Goal: Information Seeking & Learning: Learn about a topic

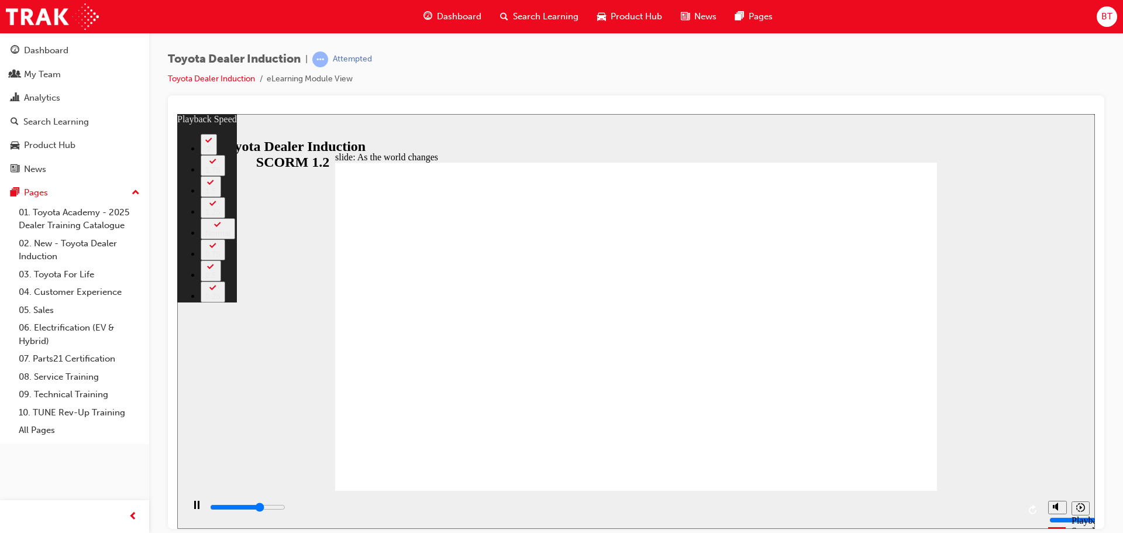
type input "6300"
type input "0"
type input "6500"
type input "0"
type input "6800"
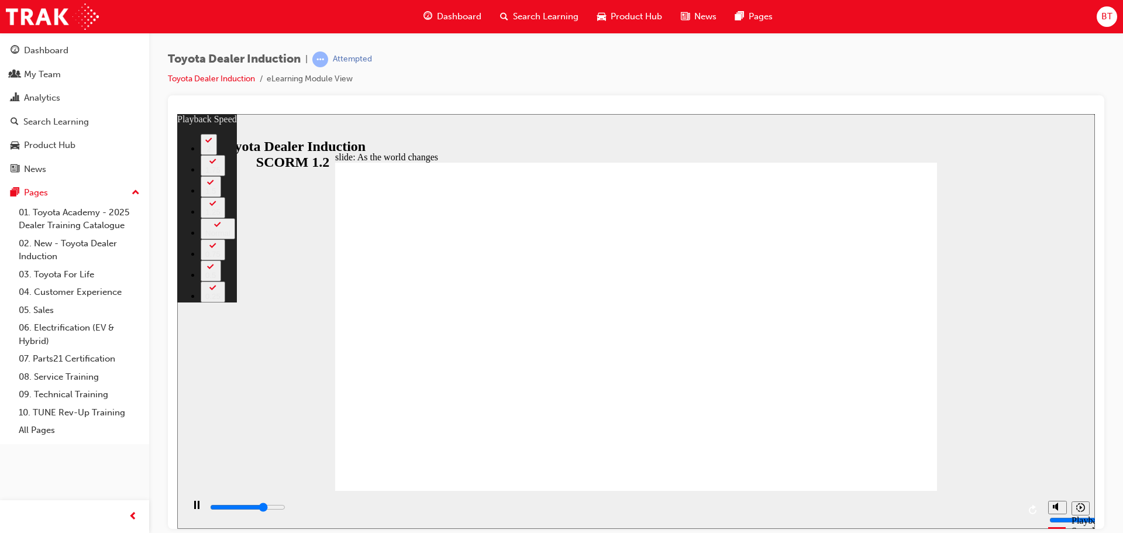
type input "1"
type input "7000"
type input "1"
type input "7300"
type input "1"
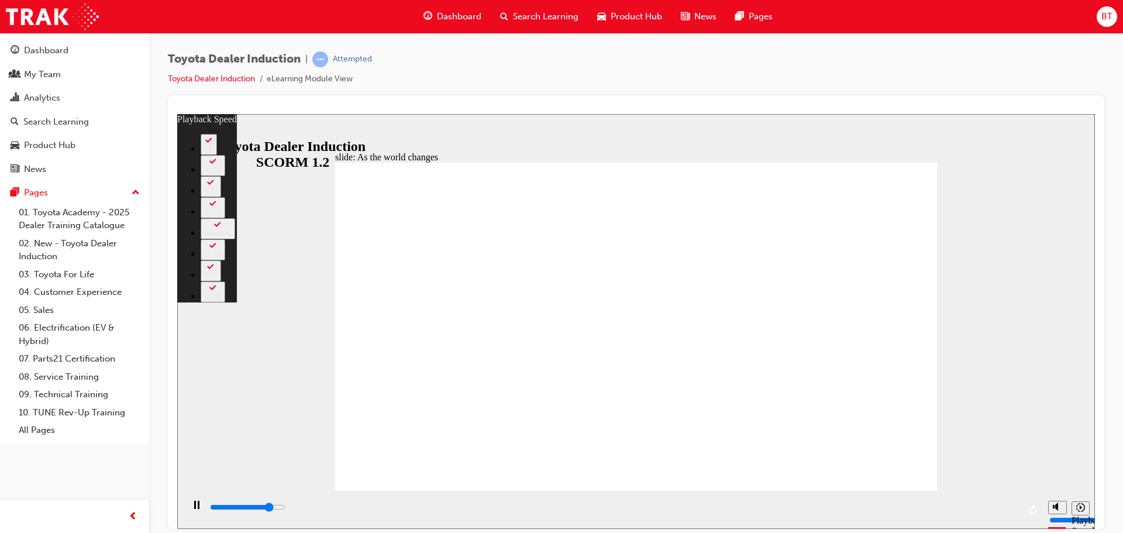
type input "7600"
type input "1"
type input "7800"
type input "2"
type input "8100"
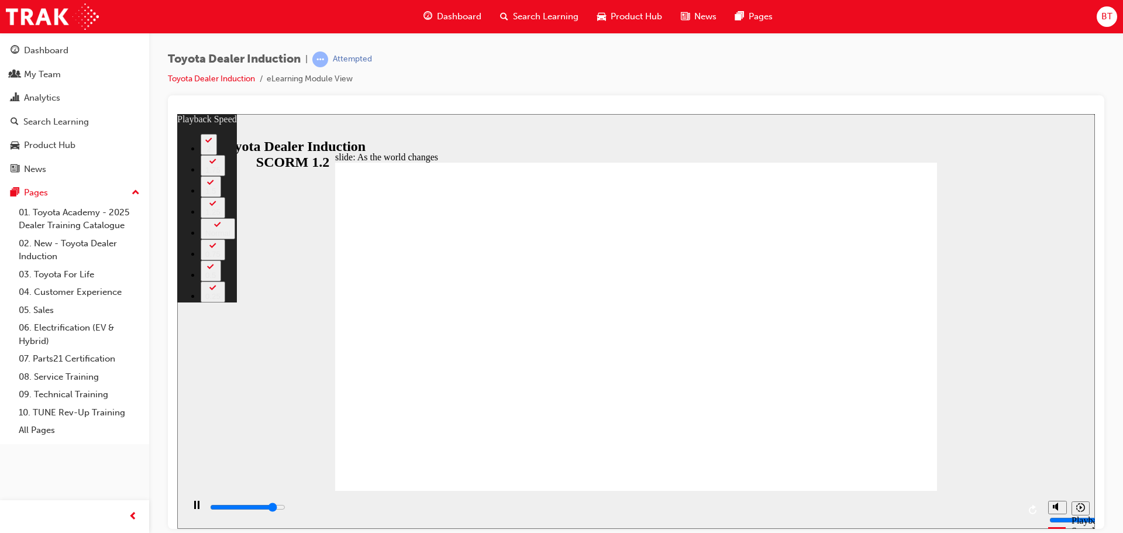
type input "2"
type input "8400"
type input "2"
type input "8600"
type input "2"
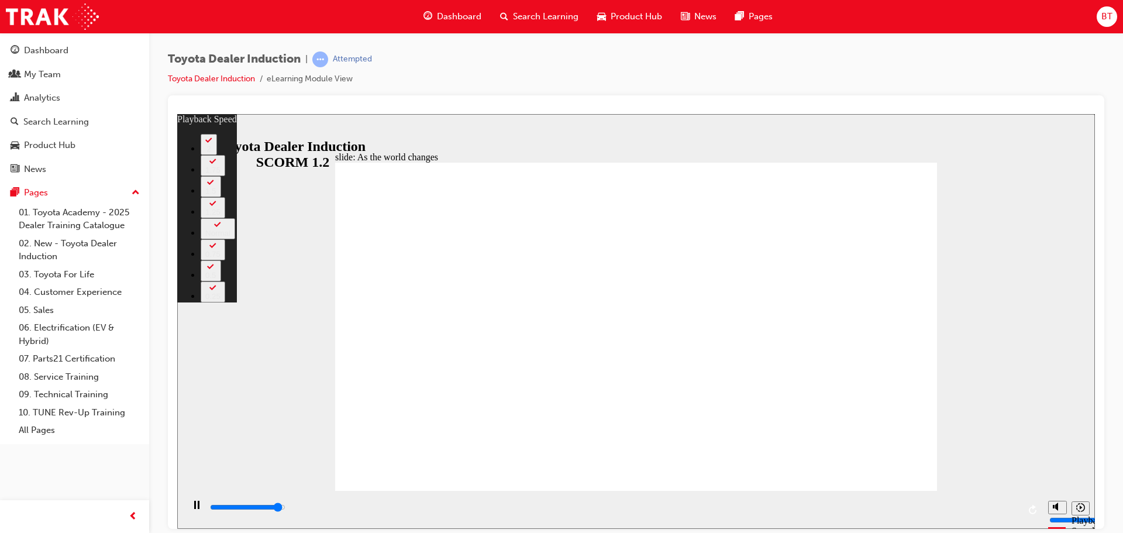
type input "8900"
type input "3"
type input "9100"
type input "3"
type input "9100"
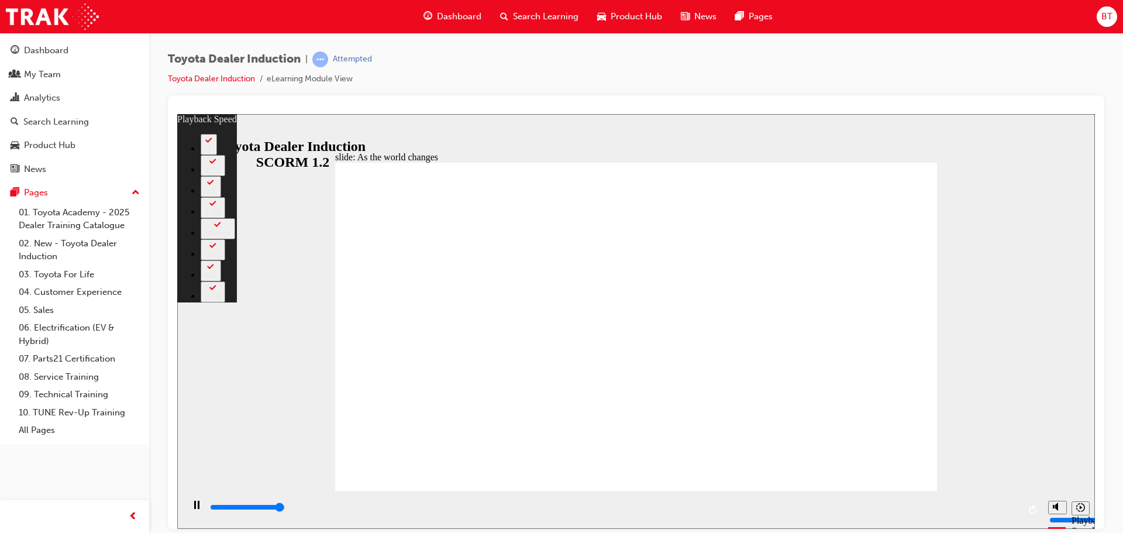
type input "3"
type input "9200"
type input "128"
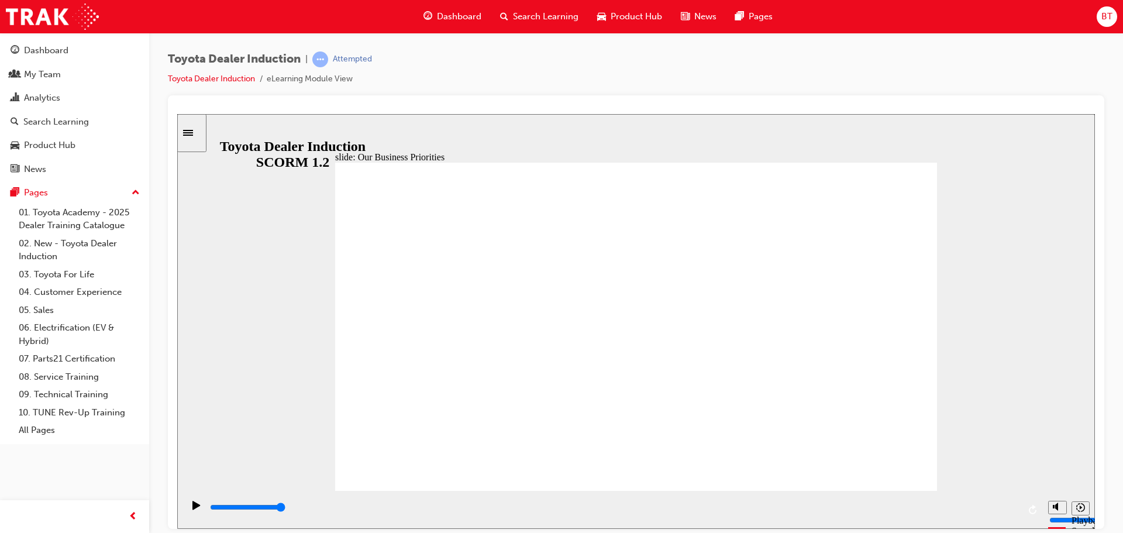
type input "5000"
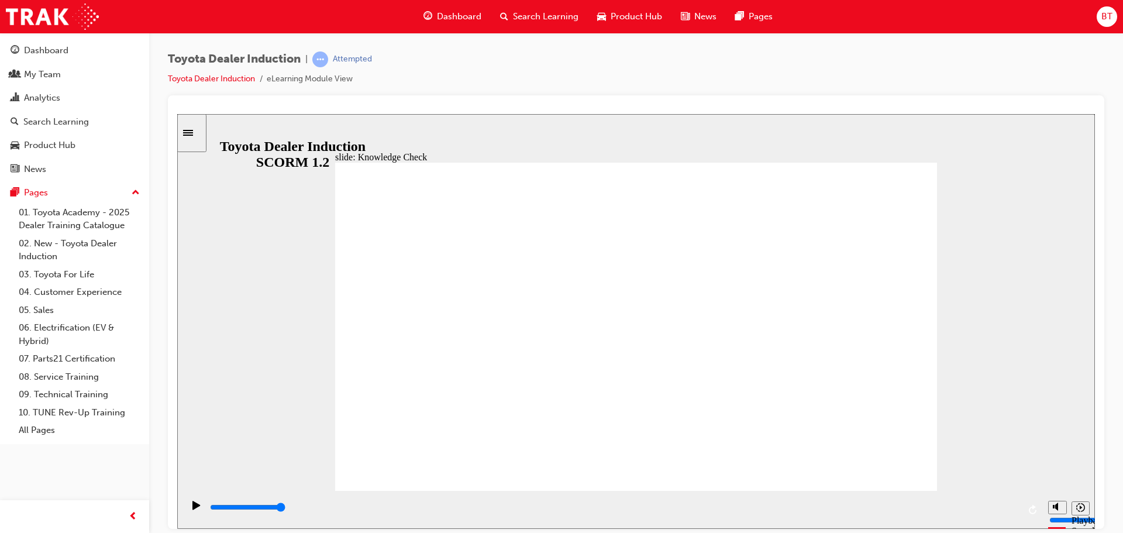
type input "H"
type input "Ha"
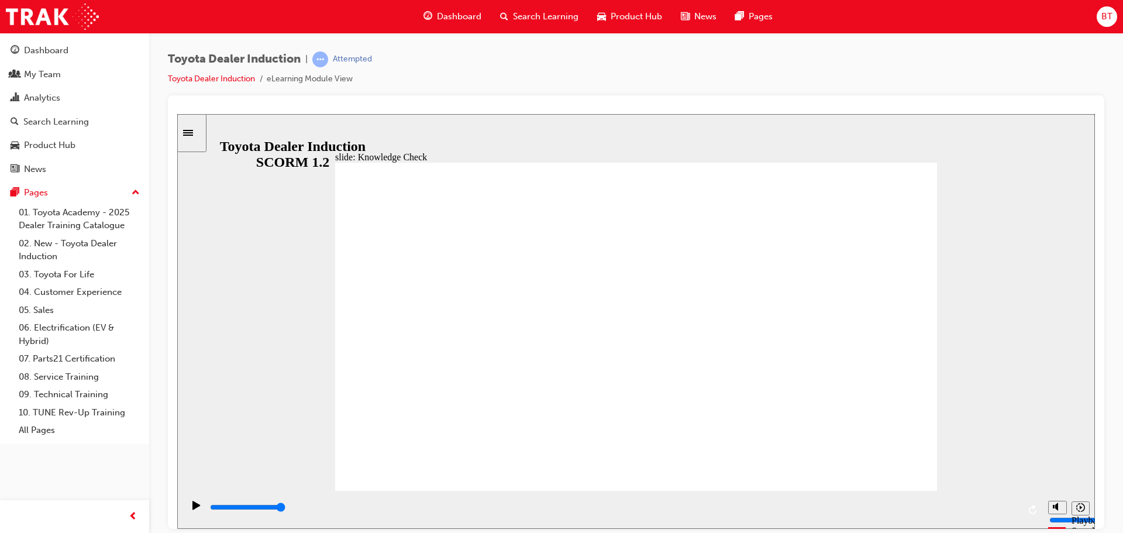
type input "Hap"
type input "Happ"
type input "Happi"
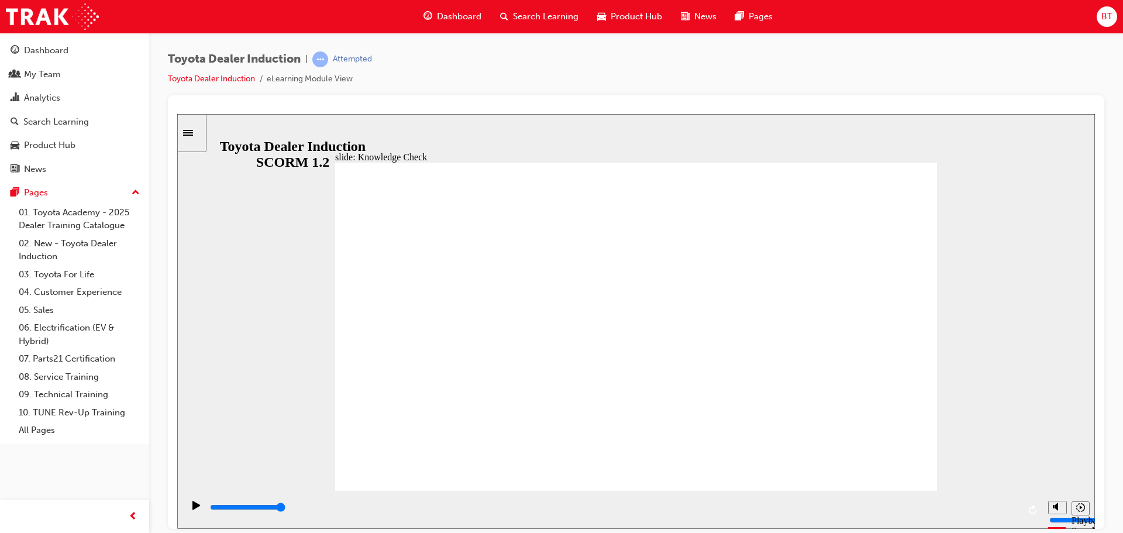
type input "Happi"
type input "Happin"
type input "Happinw"
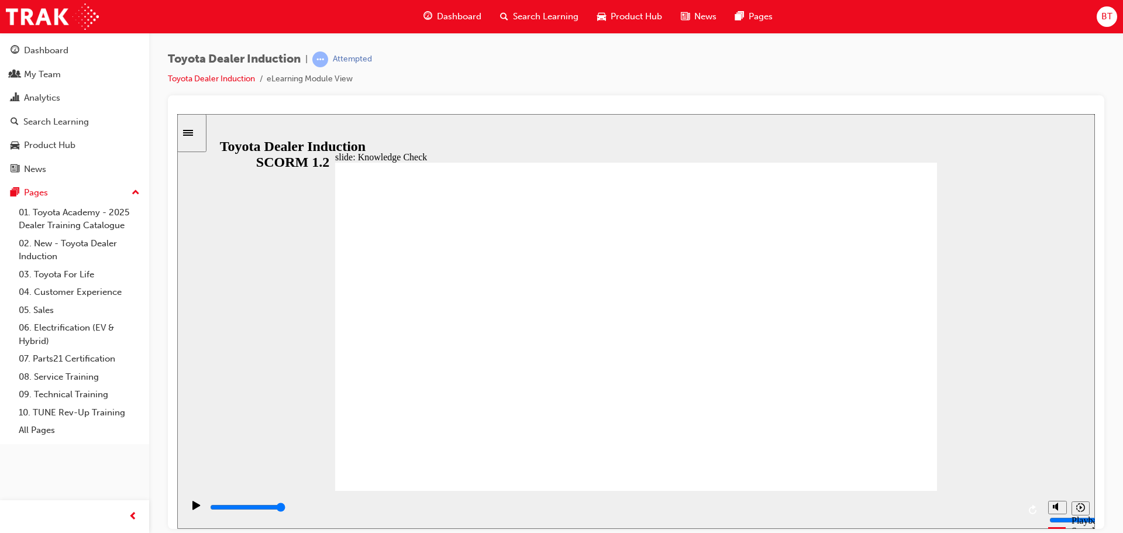
type input "Happinwe"
type input "Happinw"
type input "Happin"
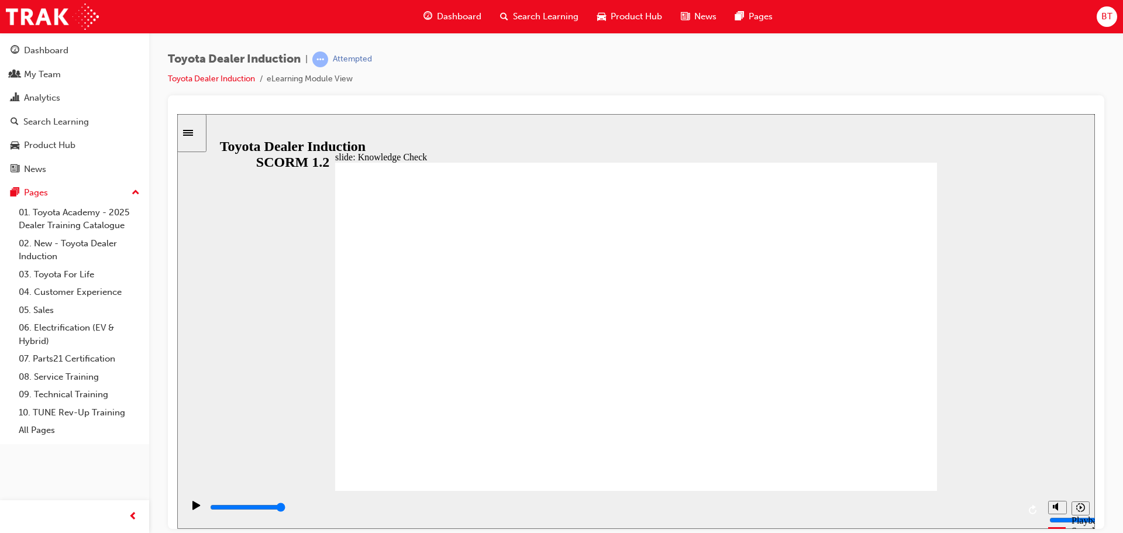
type input "Happin"
type input "Happine"
type input "Happines"
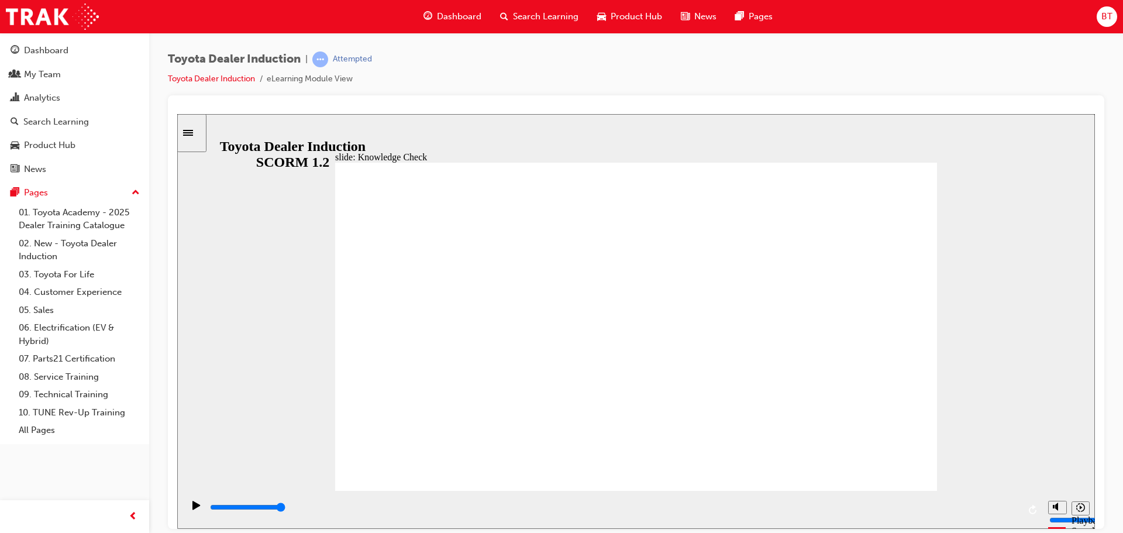
type input "Happiness"
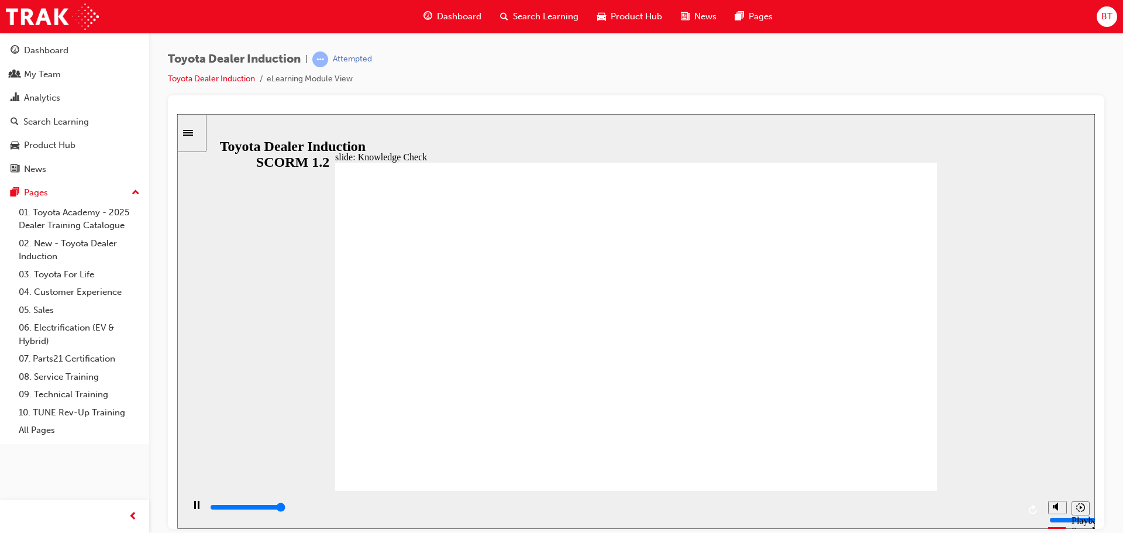
type input "5000"
type input "m"
type input "ma"
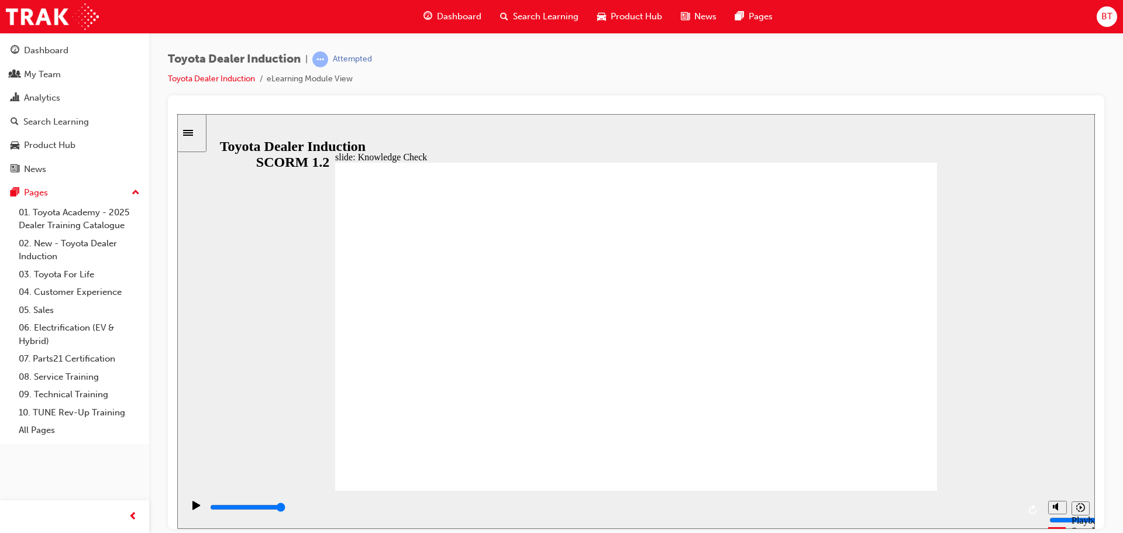
type input "ma"
type input "mad"
type input "made"
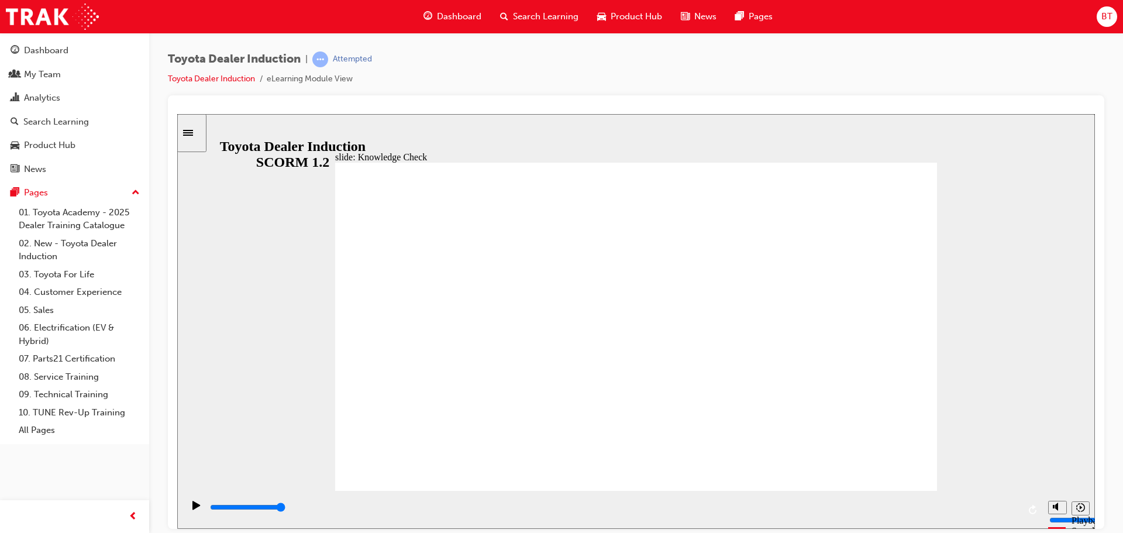
type input "made"
drag, startPoint x: 850, startPoint y: 174, endPoint x: 857, endPoint y: 176, distance: 7.2
type input "made"
type input "6500"
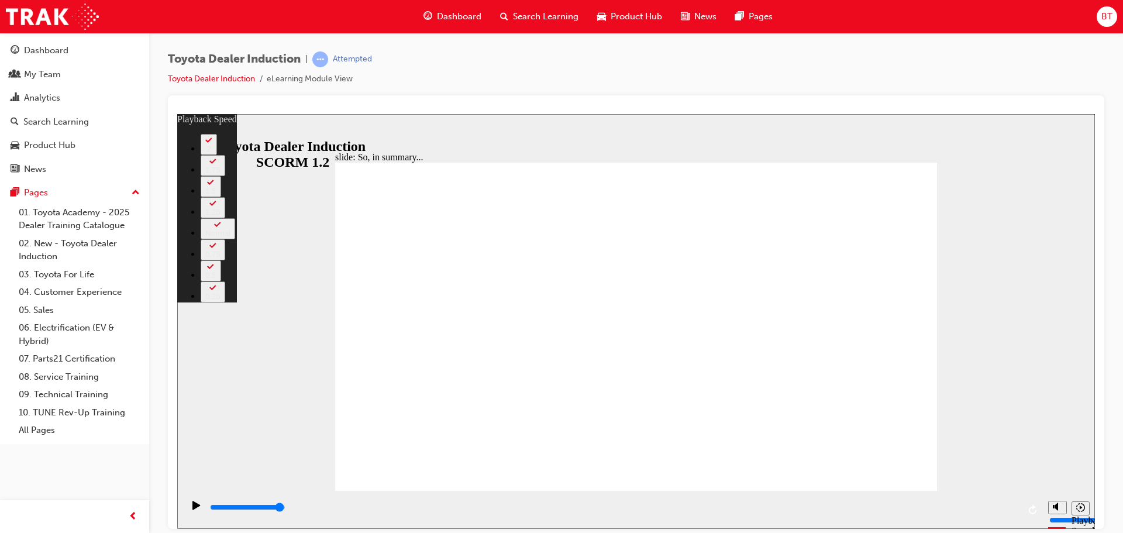
type input "128"
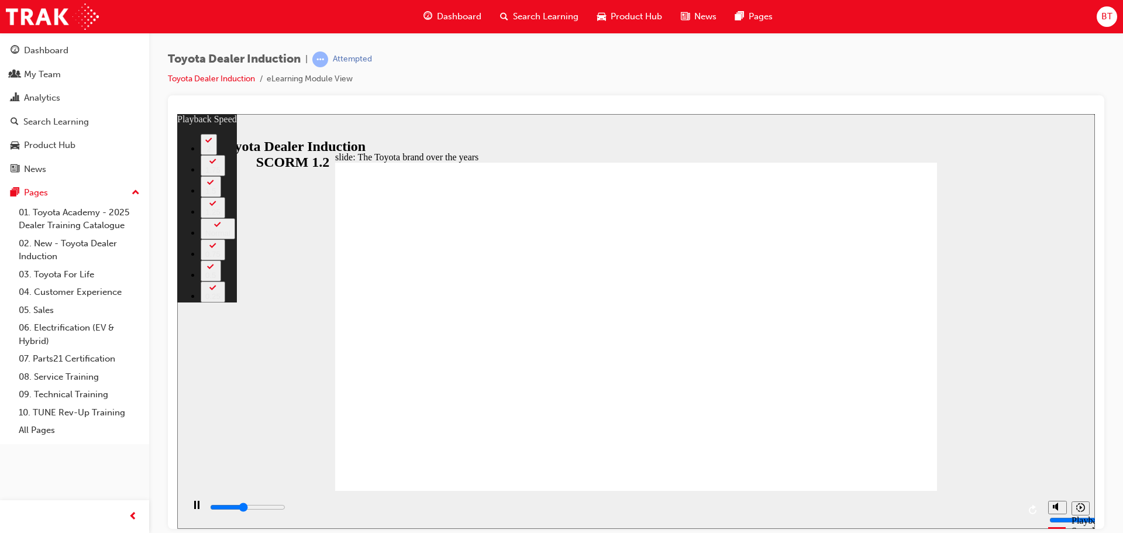
type input "3700"
type input "0"
type input "4000"
type input "0"
type input "4300"
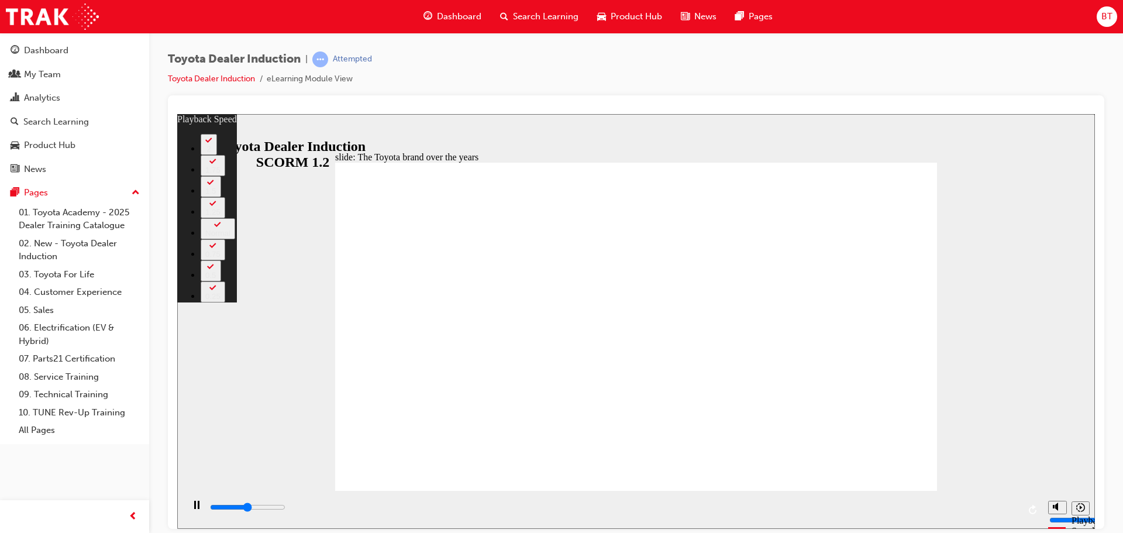
type input "1"
type input "4500"
type input "1"
type input "4800"
type input "1"
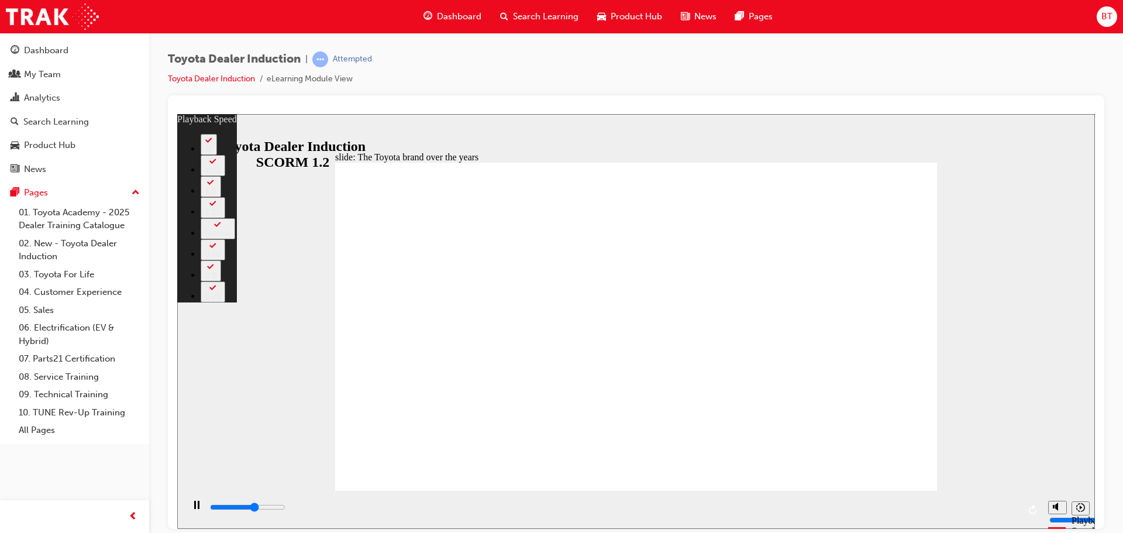
type input "5100"
type input "1"
type input "5300"
type input "2"
type input "5600"
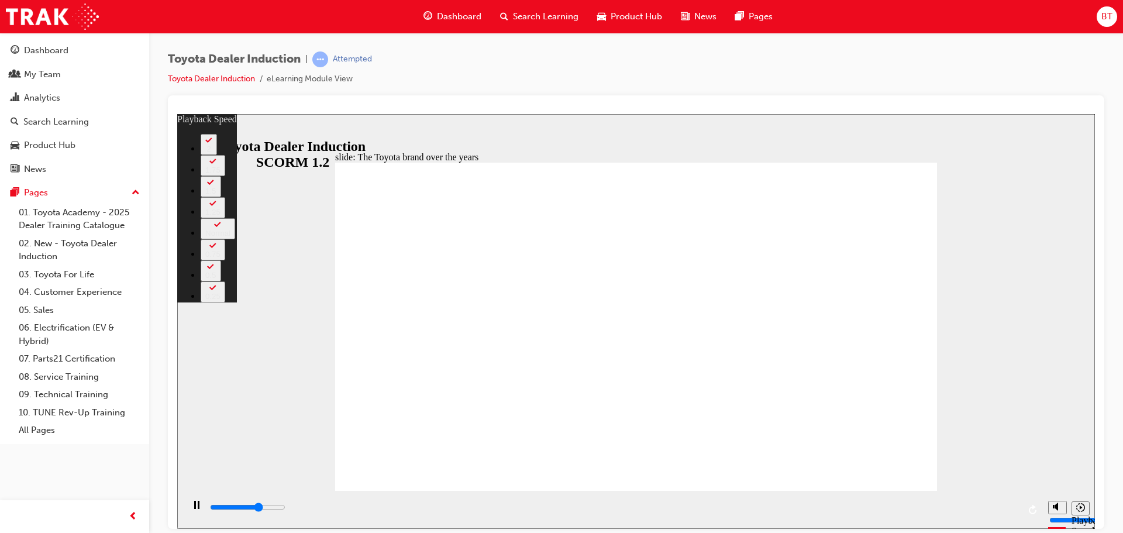
type input "2"
type input "5900"
type input "2"
type input "6100"
type input "2"
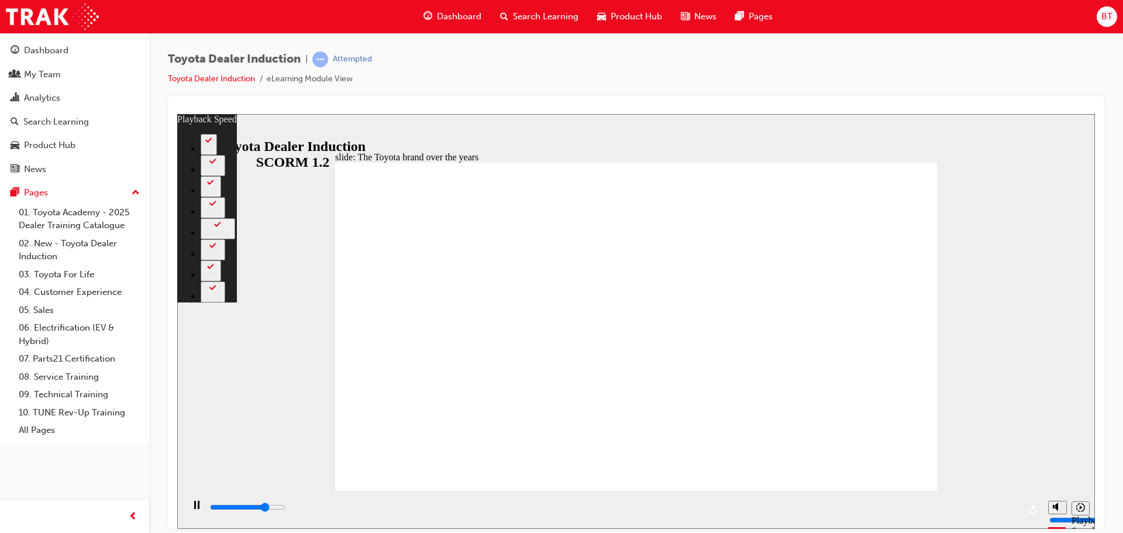
type input "6400"
type input "3"
type input "6500"
type input "3"
type input "6700"
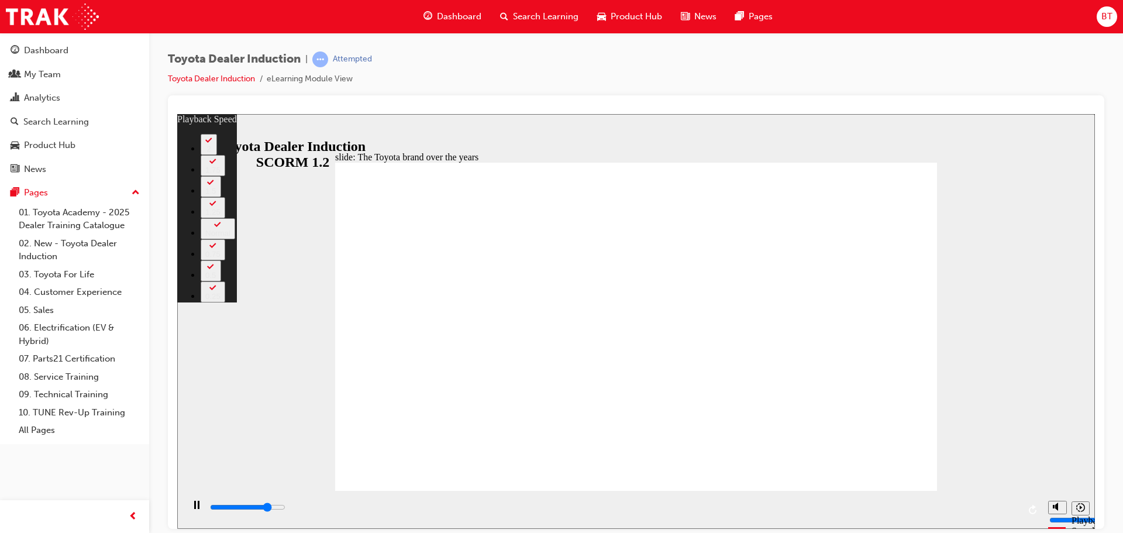
type input "3"
type input "6900"
type input "3"
type input "7200"
type input "4"
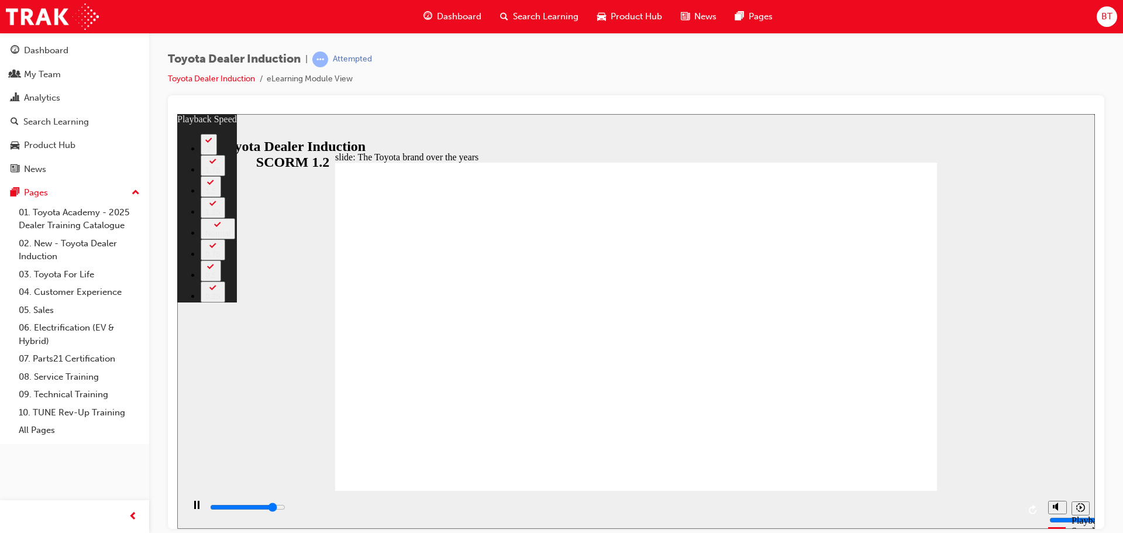
type input "7500"
type input "4"
type input "7700"
type input "4"
type input "8000"
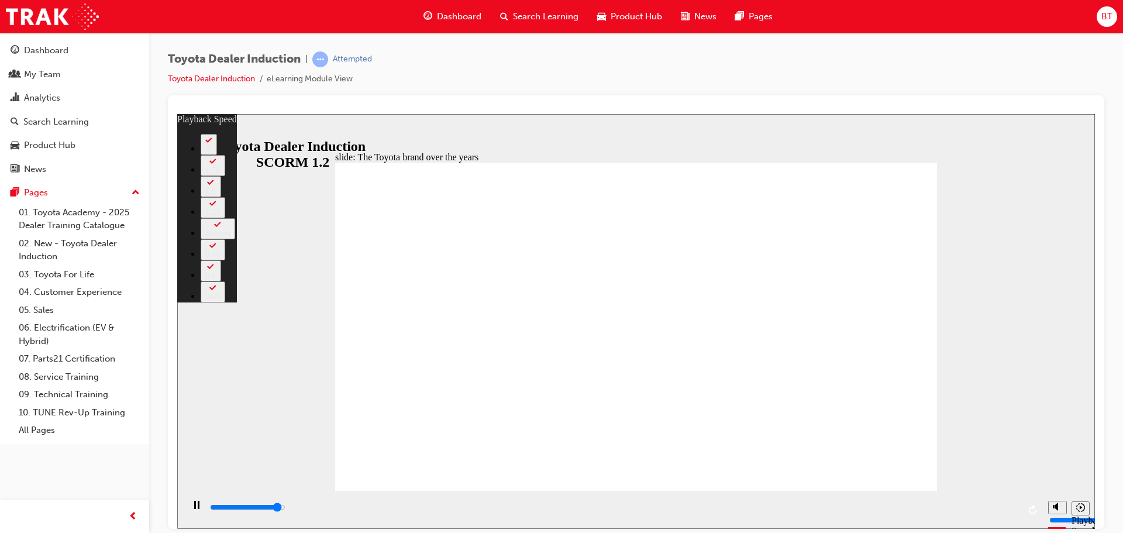
type input "4"
type input "8300"
type input "5"
type input "8400"
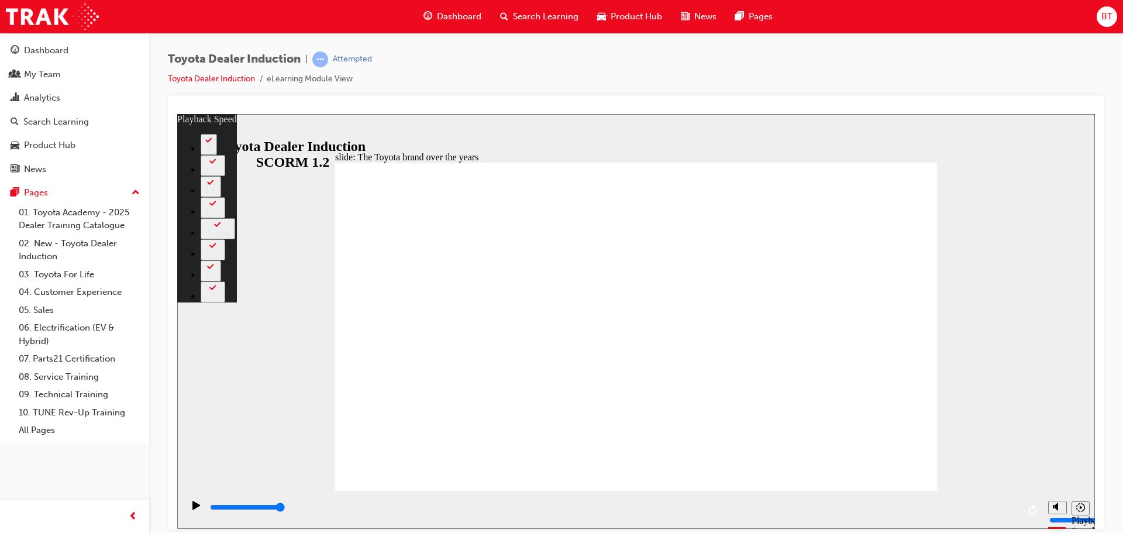
type input "165"
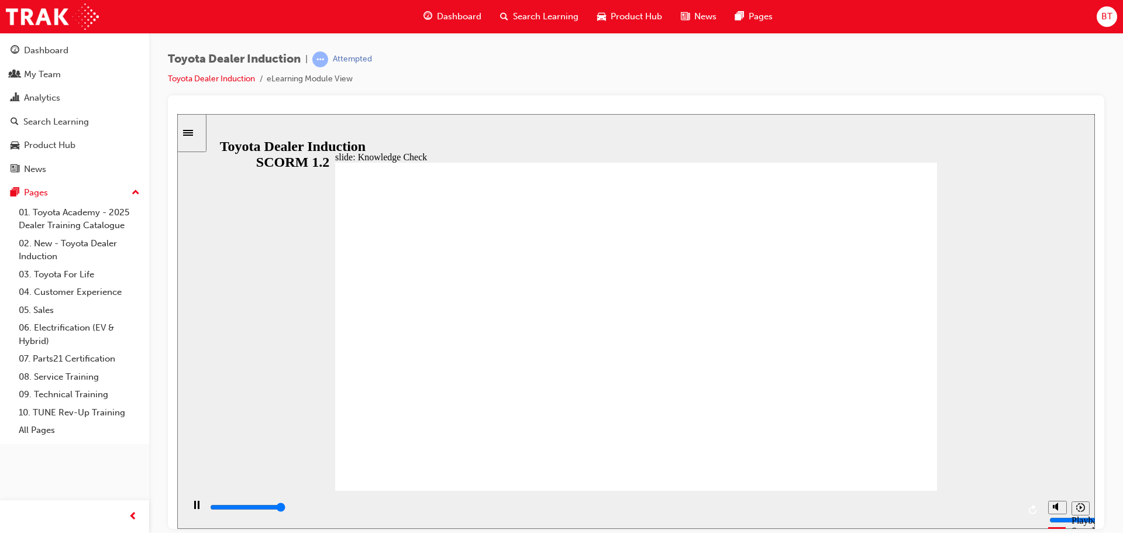
type input "5000"
radio input "true"
drag, startPoint x: 873, startPoint y: 473, endPoint x: 882, endPoint y: 470, distance: 9.8
drag, startPoint x: 1167, startPoint y: 97, endPoint x: 975, endPoint y: 407, distance: 365.1
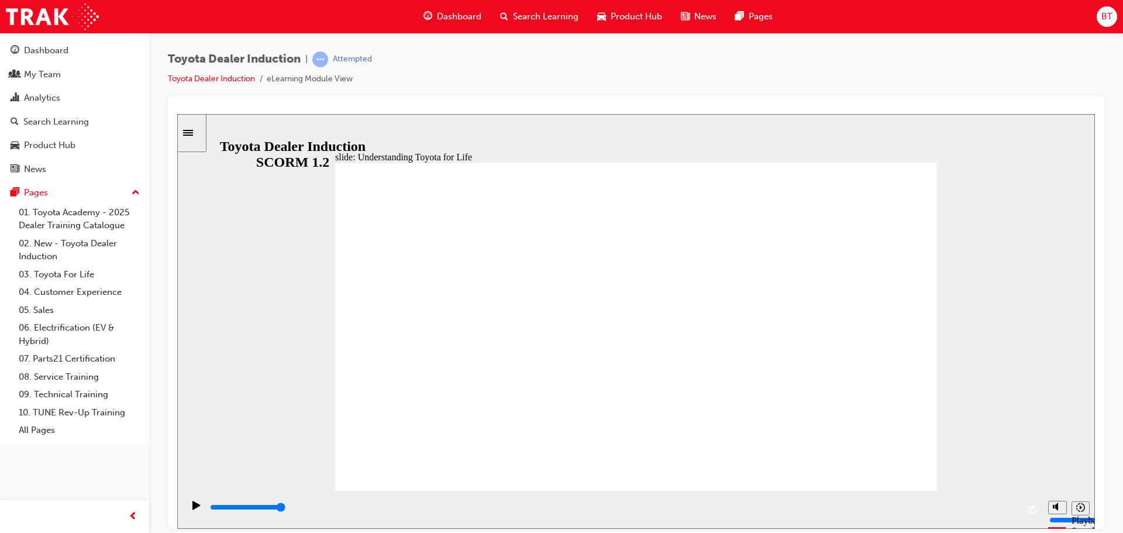
click at [975, 407] on div "slide: Understanding Toyota for Life Rectangle 2 Rectangle 1 Rectangle 3 BACK B…" at bounding box center [636, 320] width 918 height 415
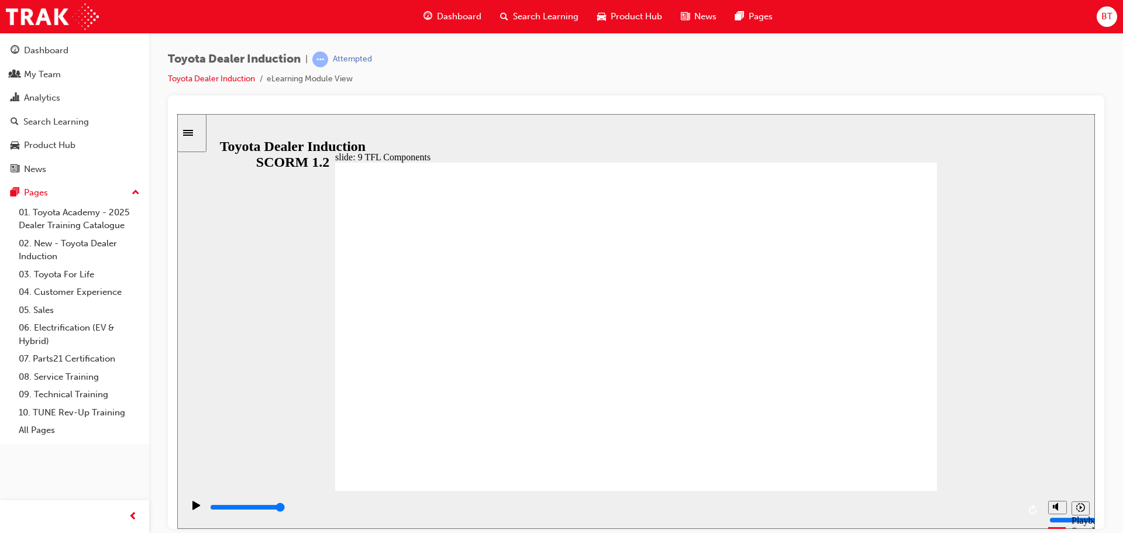
type input "48000"
